Goal: Browse casually: Explore the website without a specific task or goal

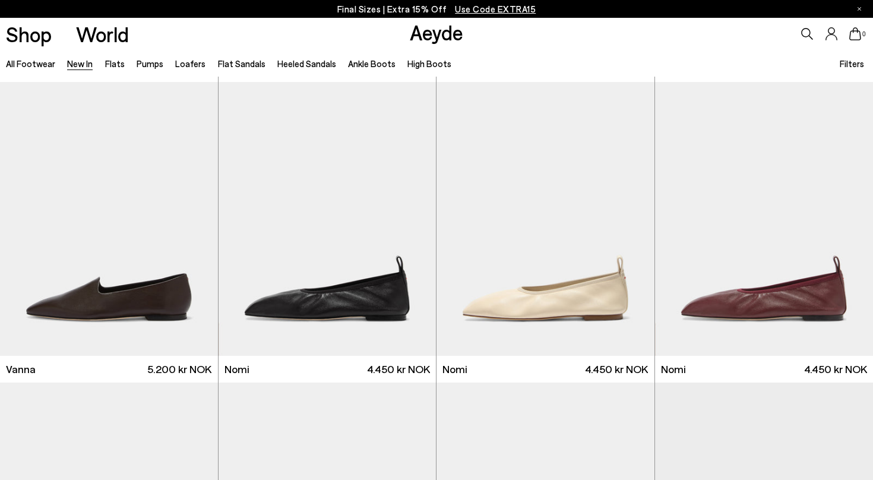
scroll to position [1908, 0]
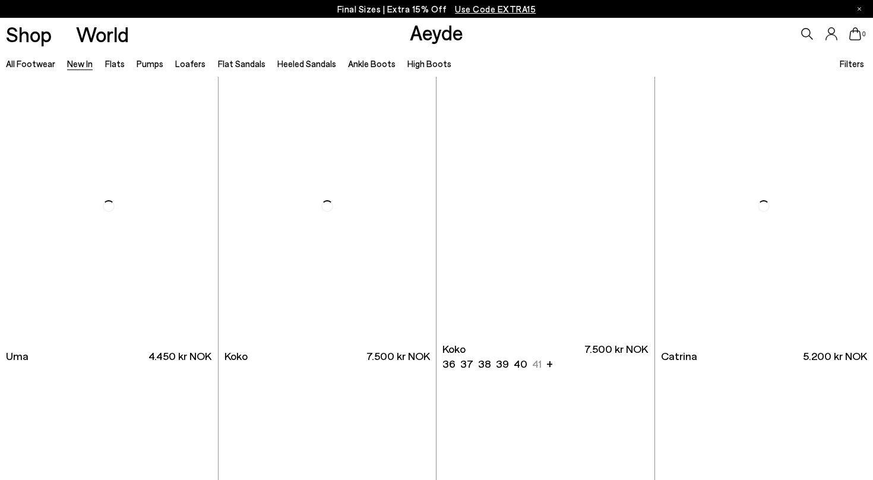
scroll to position [5720, 0]
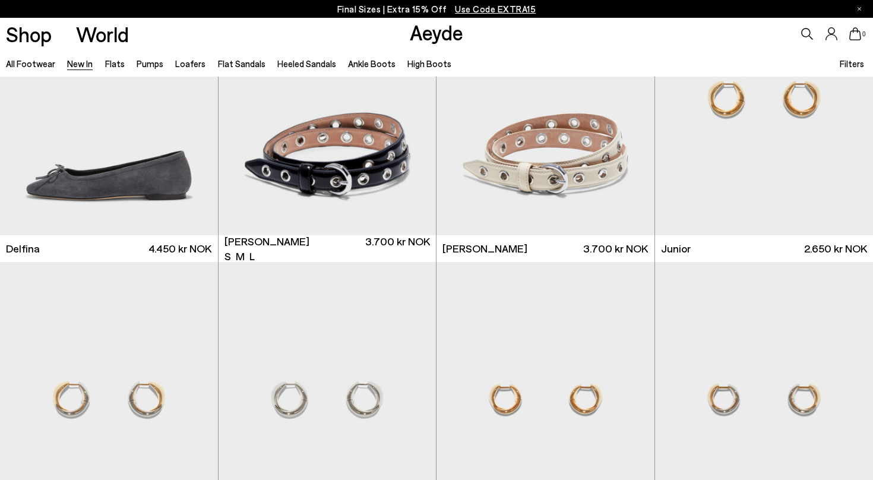
scroll to position [7336, 0]
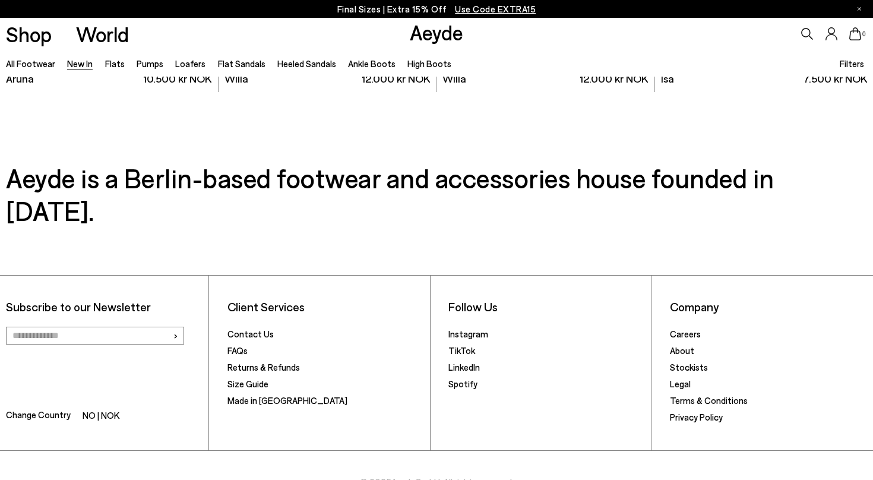
scroll to position [10033, 0]
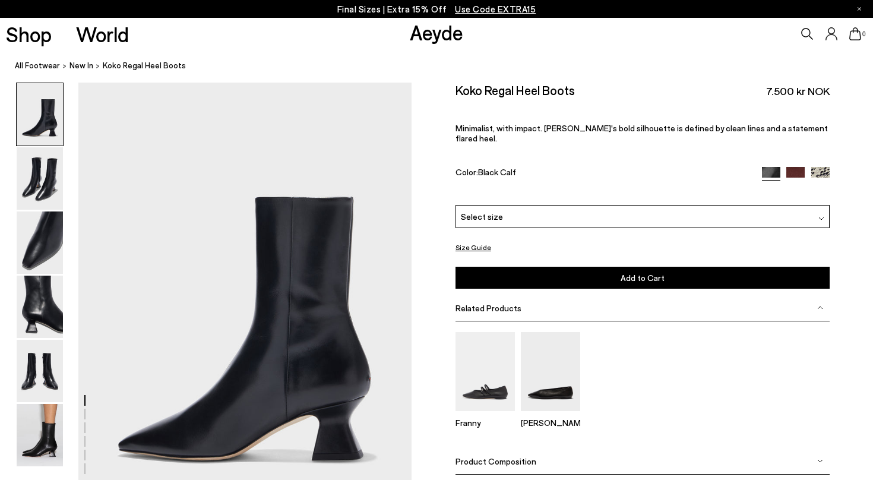
click at [511, 205] on div "Select size" at bounding box center [643, 216] width 374 height 23
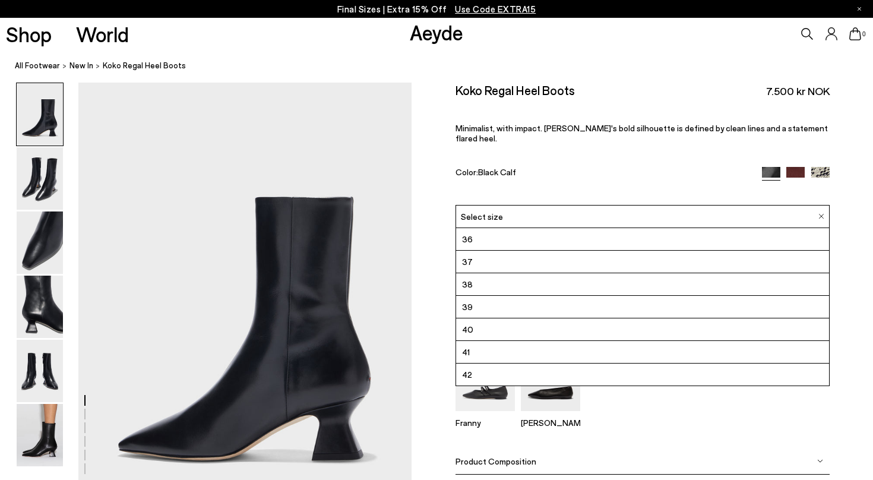
click at [599, 167] on div "Color: Black Calf" at bounding box center [603, 174] width 295 height 14
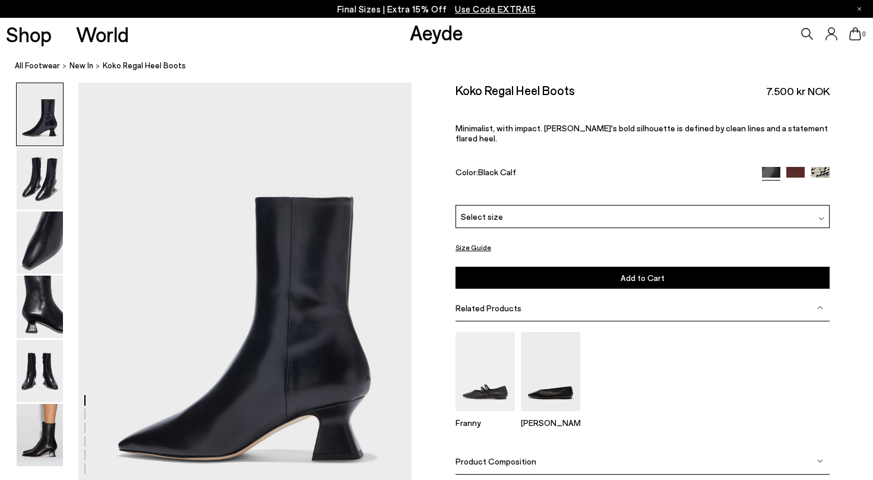
click at [802, 167] on img at bounding box center [796, 176] width 18 height 18
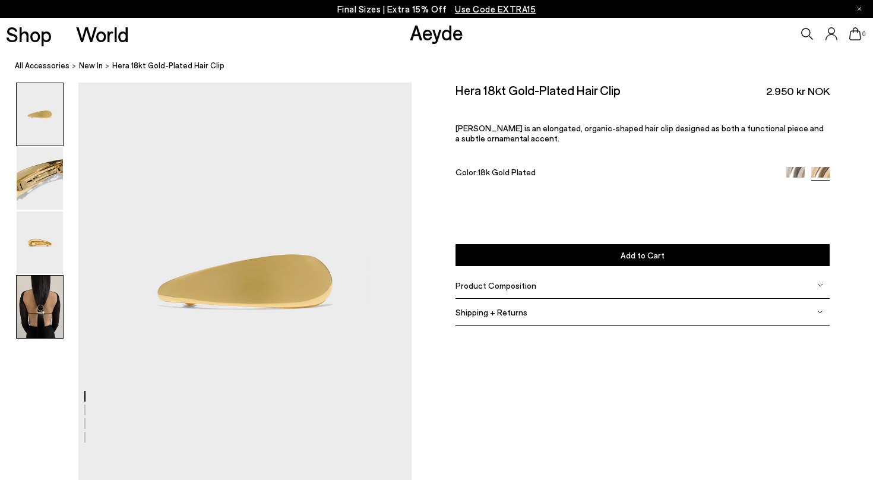
click at [50, 310] on img at bounding box center [40, 307] width 46 height 62
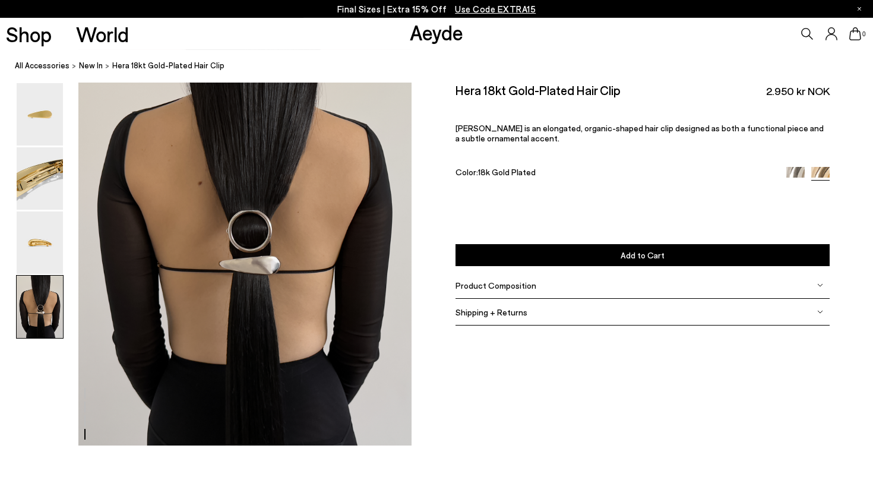
scroll to position [1374, 0]
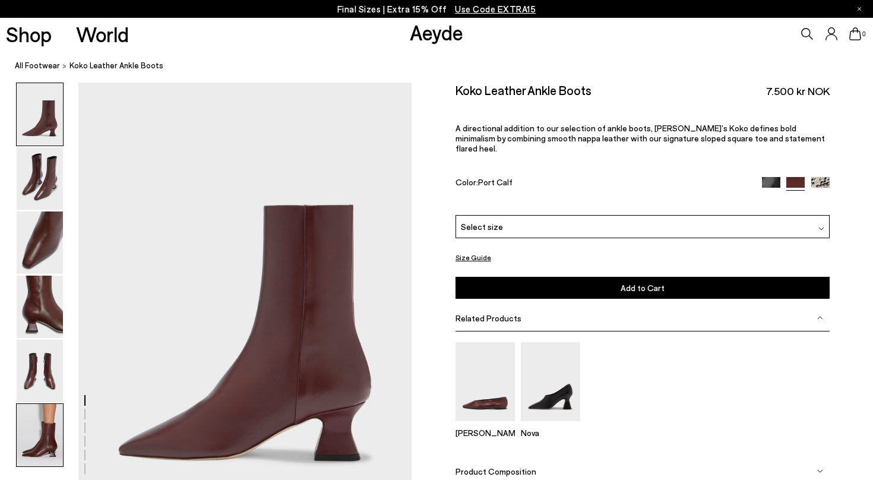
click at [42, 423] on img at bounding box center [40, 435] width 46 height 62
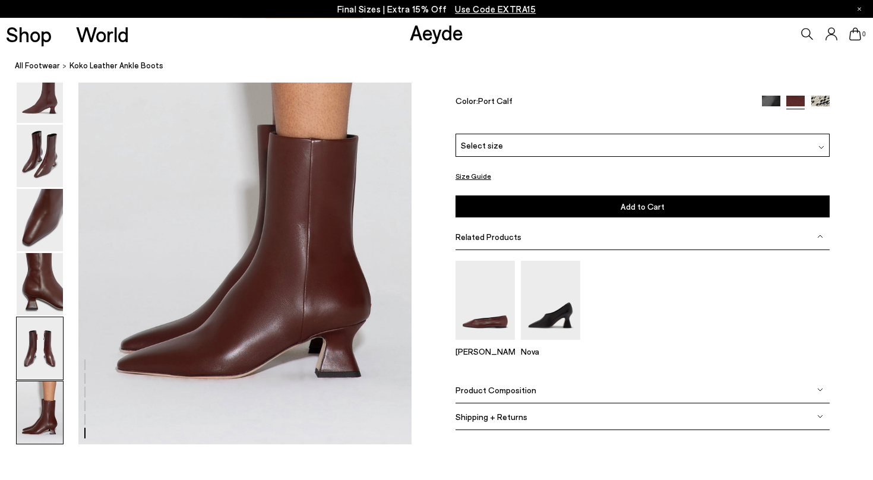
click at [36, 342] on img at bounding box center [40, 348] width 46 height 62
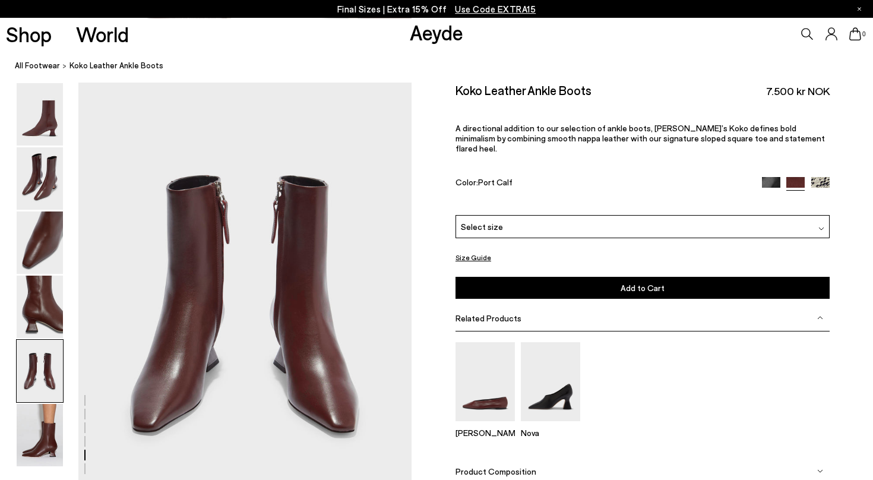
scroll to position [1787, 0]
click at [53, 245] on img at bounding box center [40, 242] width 46 height 62
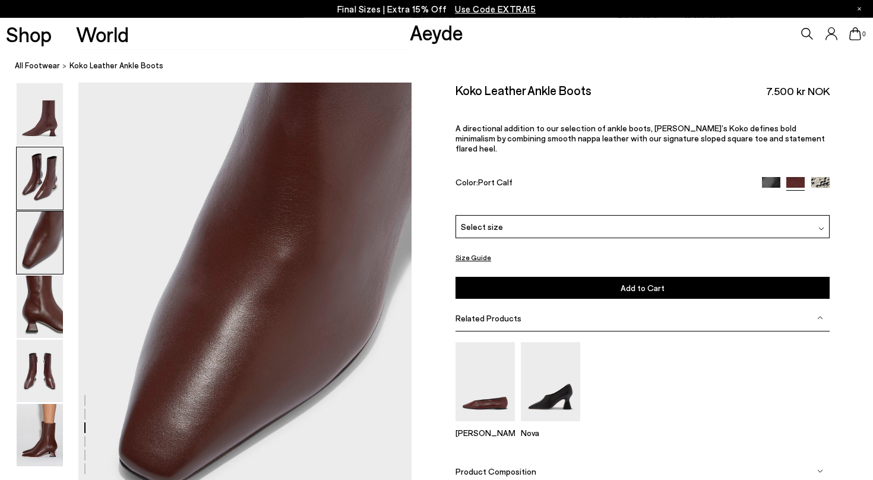
click at [37, 173] on img at bounding box center [40, 178] width 46 height 62
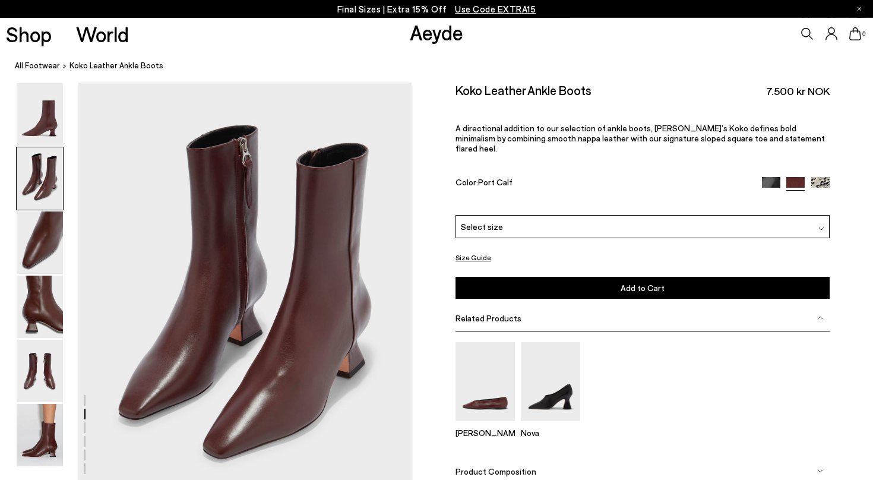
scroll to position [447, 0]
